Goal: Find specific page/section: Find specific page/section

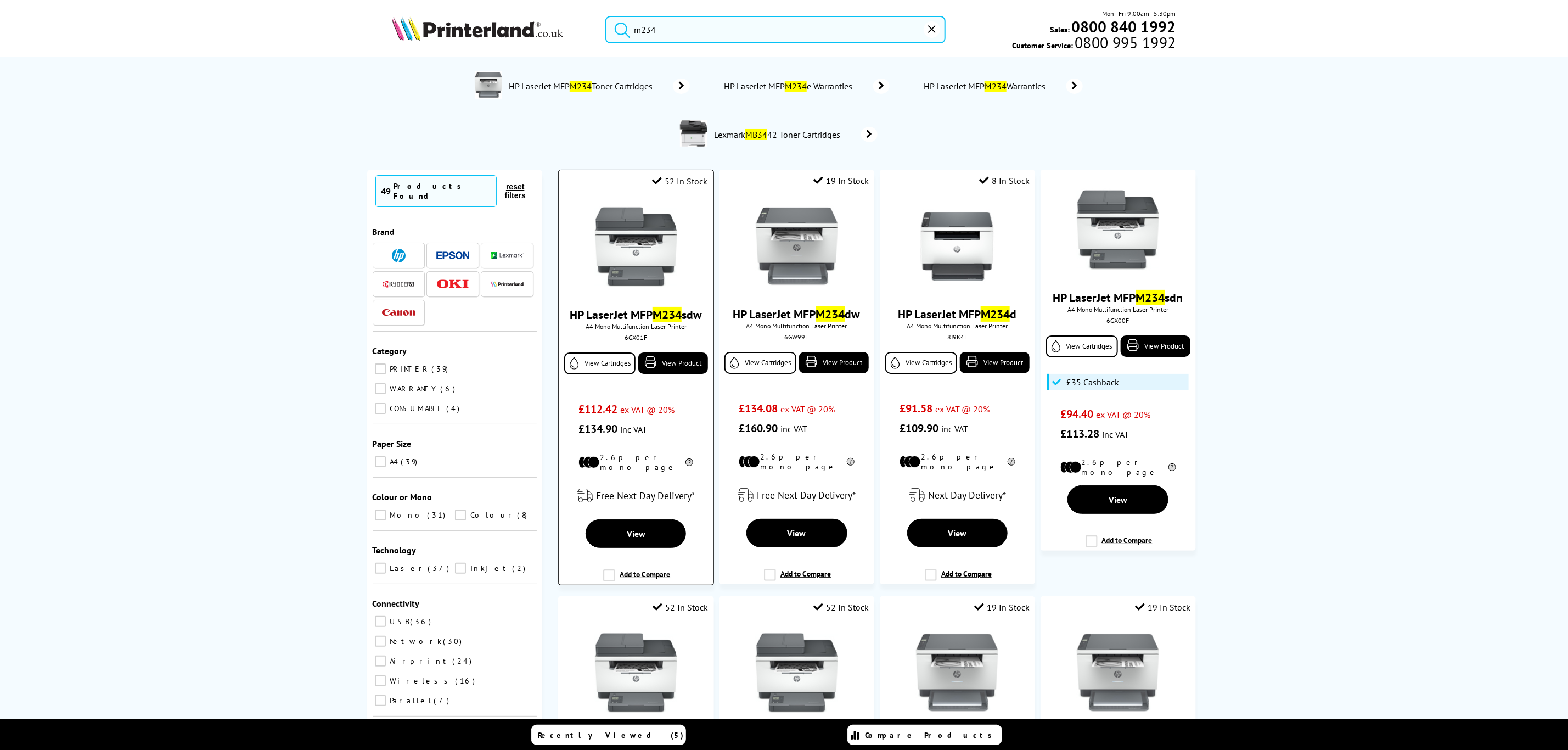
type input "m234"
click at [620, 273] on img at bounding box center [635, 247] width 82 height 82
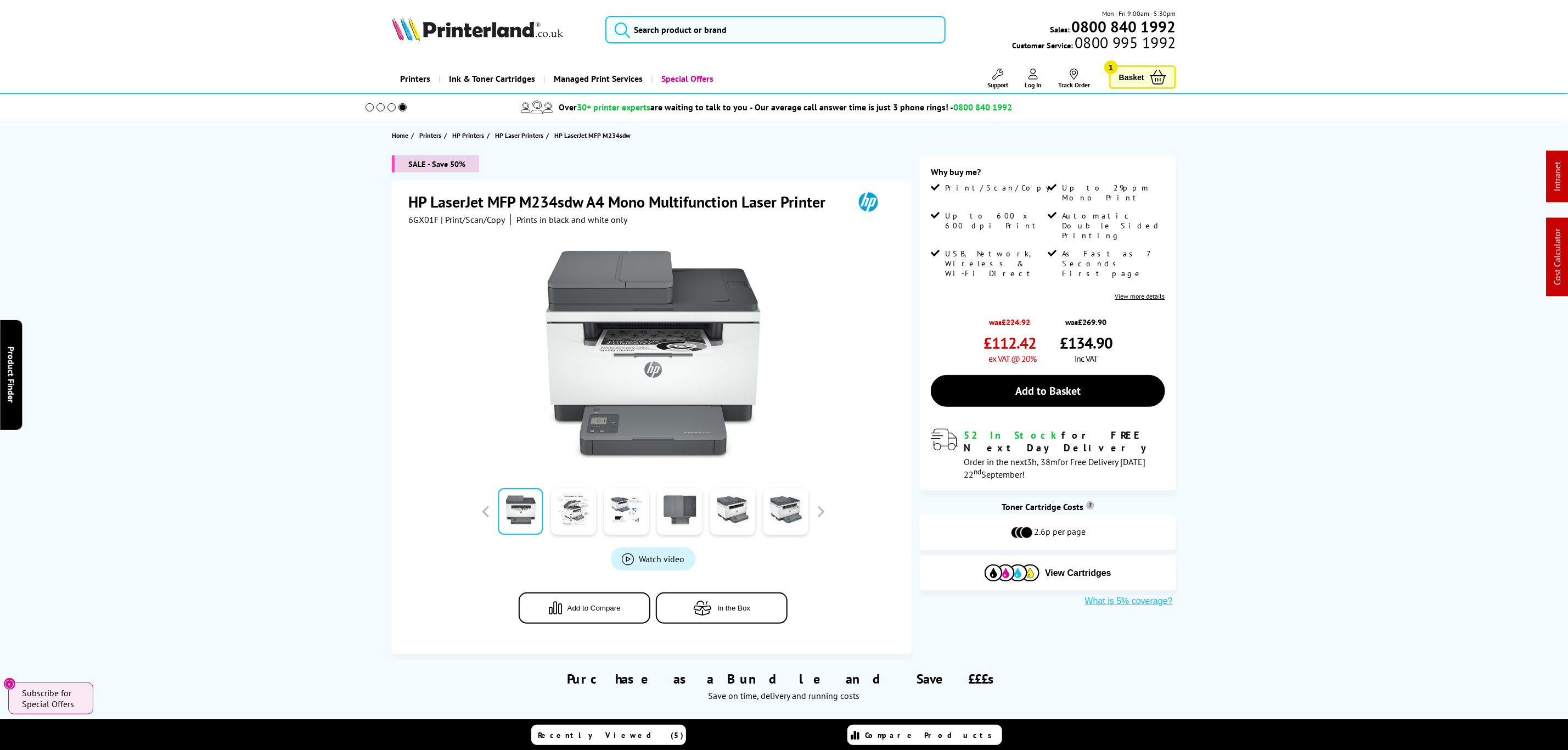
drag, startPoint x: 1242, startPoint y: 219, endPoint x: 979, endPoint y: 75, distance: 299.8
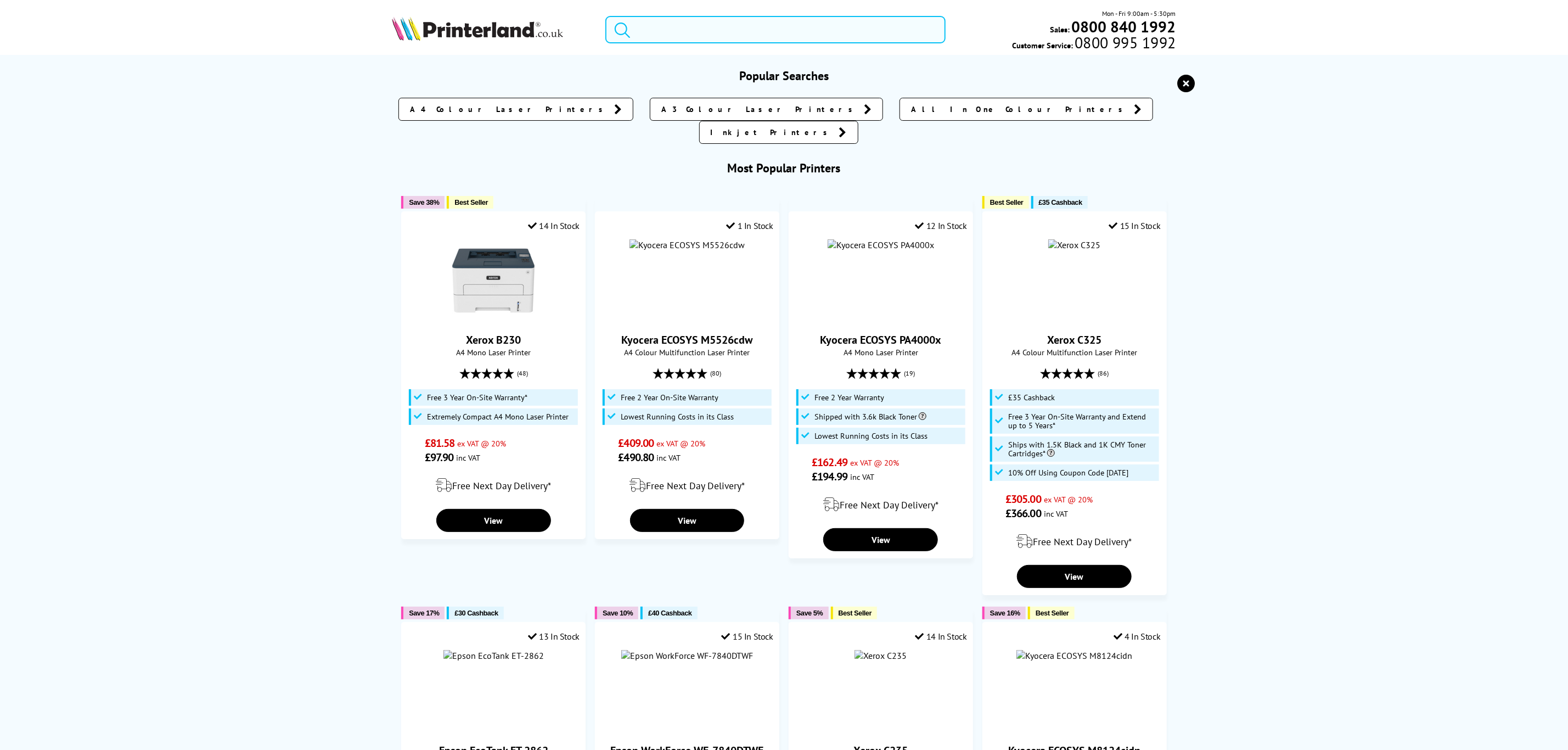
click at [917, 40] on input "search" at bounding box center [775, 29] width 340 height 27
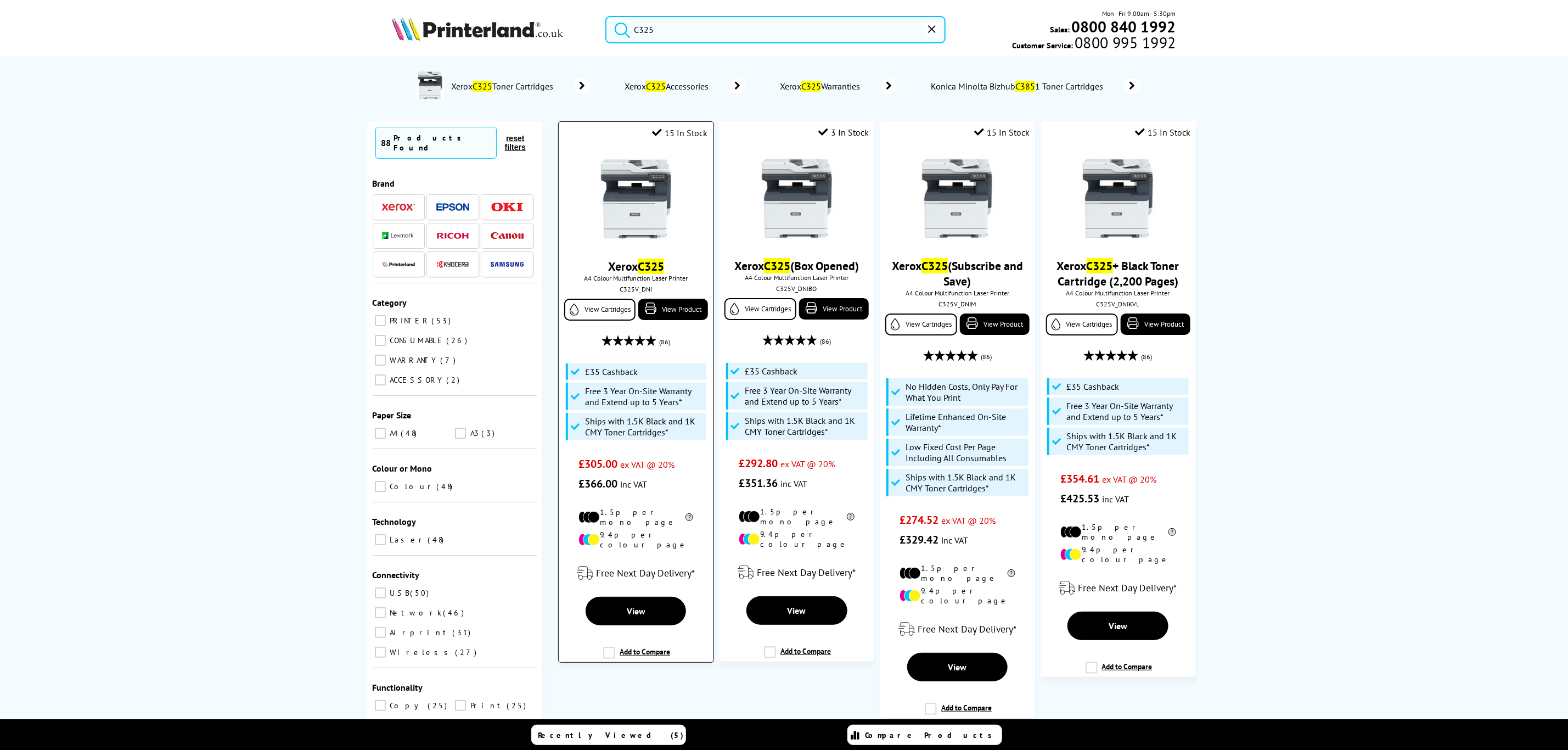
type input "C325"
click at [636, 198] on img at bounding box center [635, 198] width 82 height 82
